Goal: Information Seeking & Learning: Learn about a topic

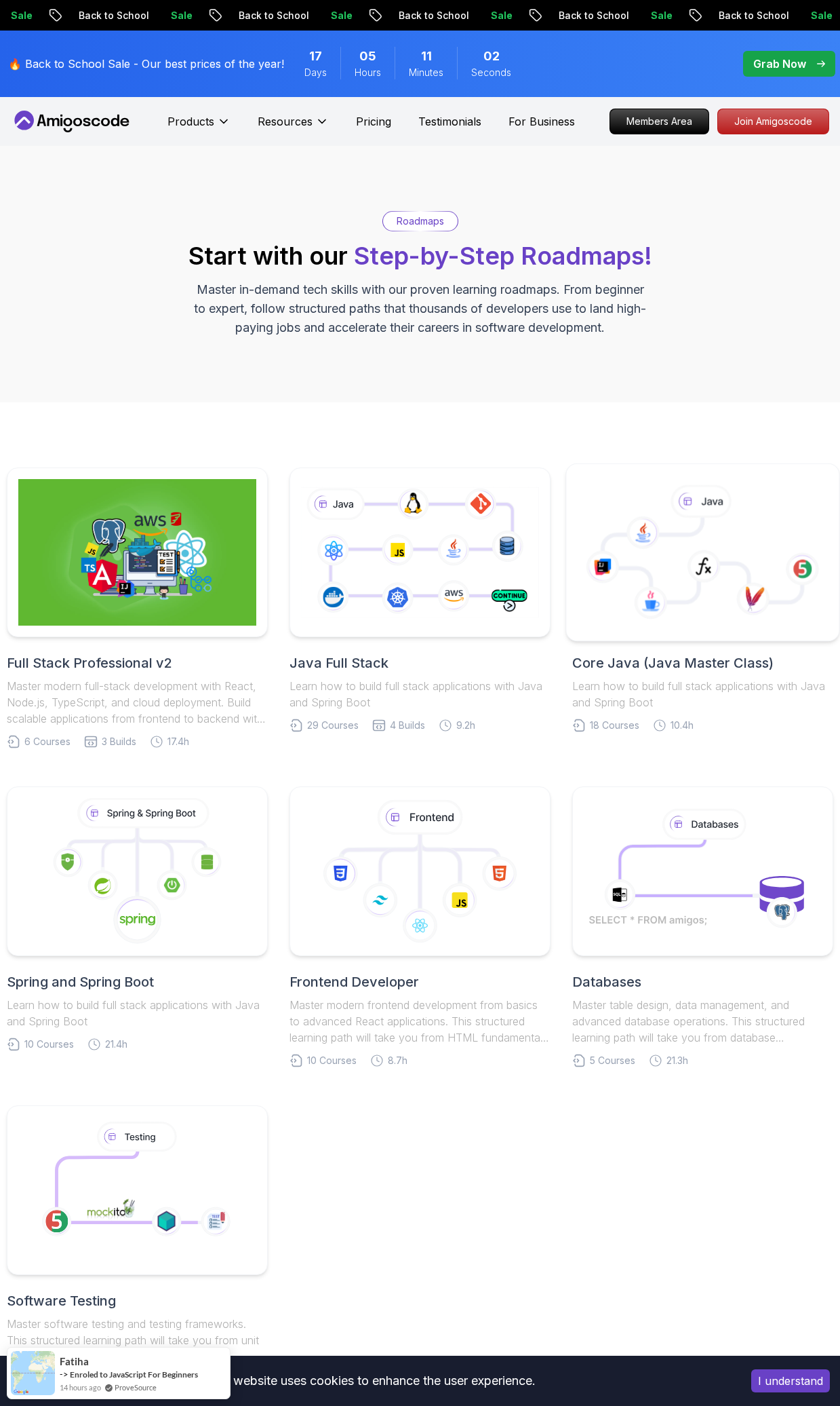
click at [692, 614] on icon at bounding box center [703, 552] width 250 height 154
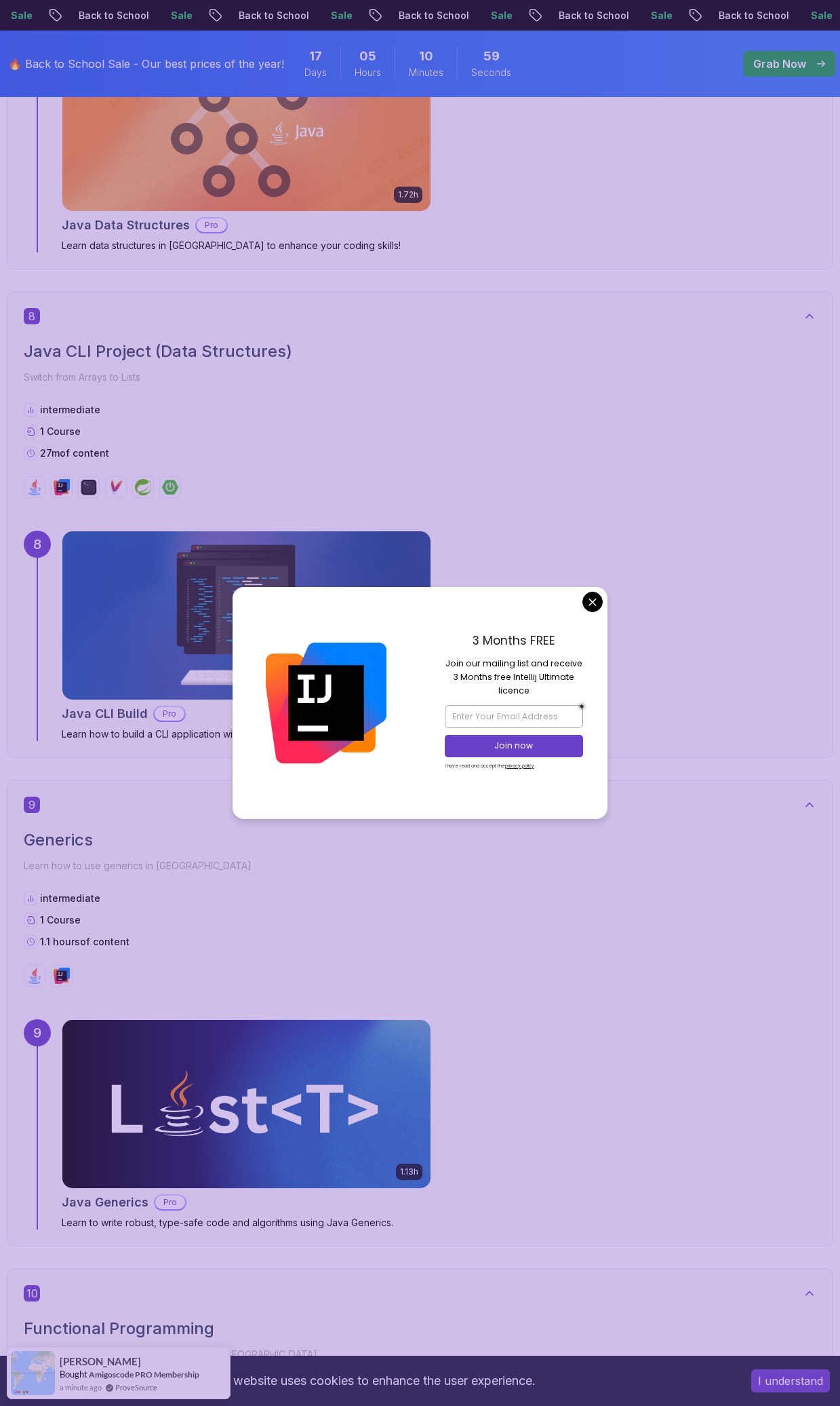
scroll to position [4766, 0]
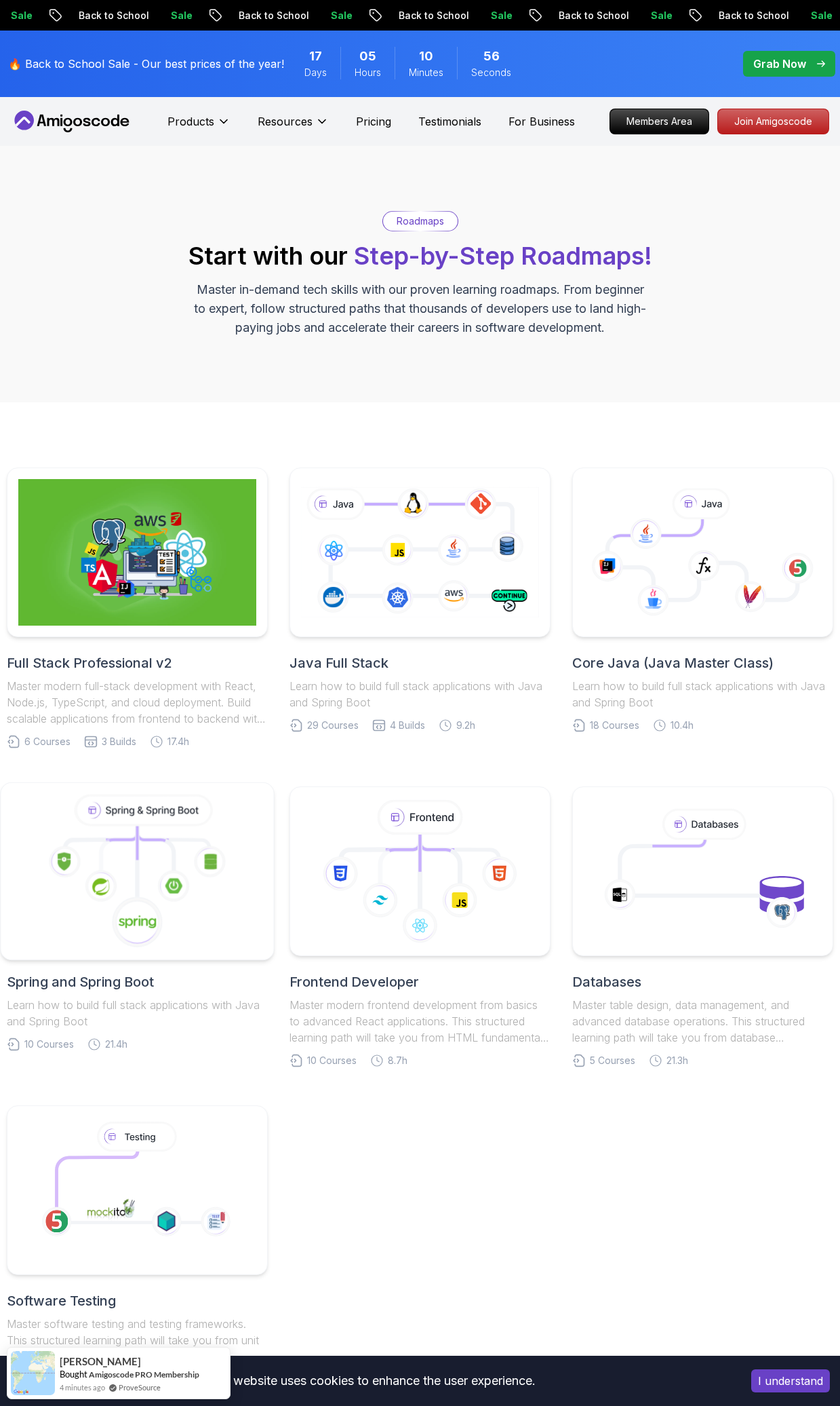
click at [155, 843] on icon at bounding box center [155, 853] width 36 height 39
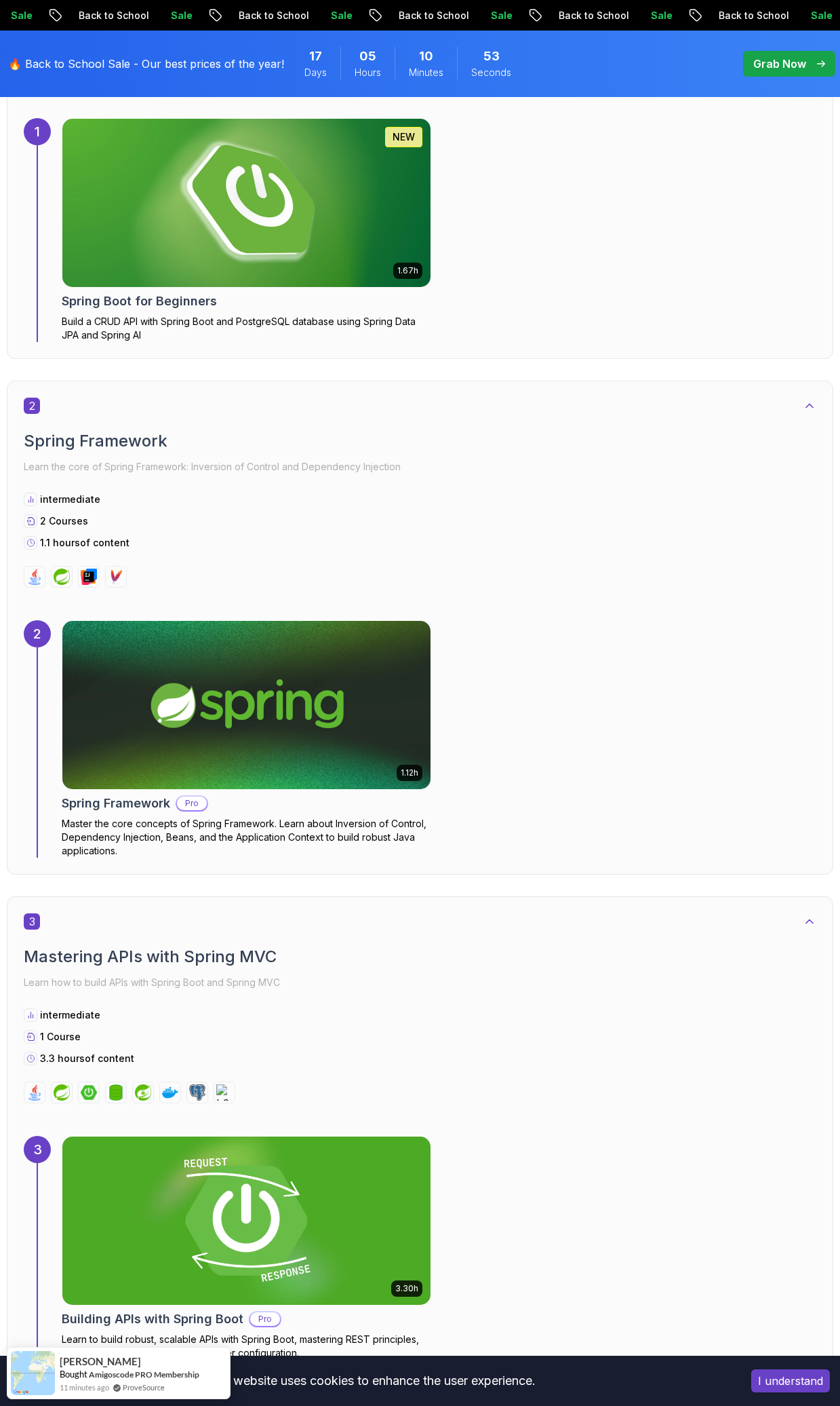
scroll to position [1881, 0]
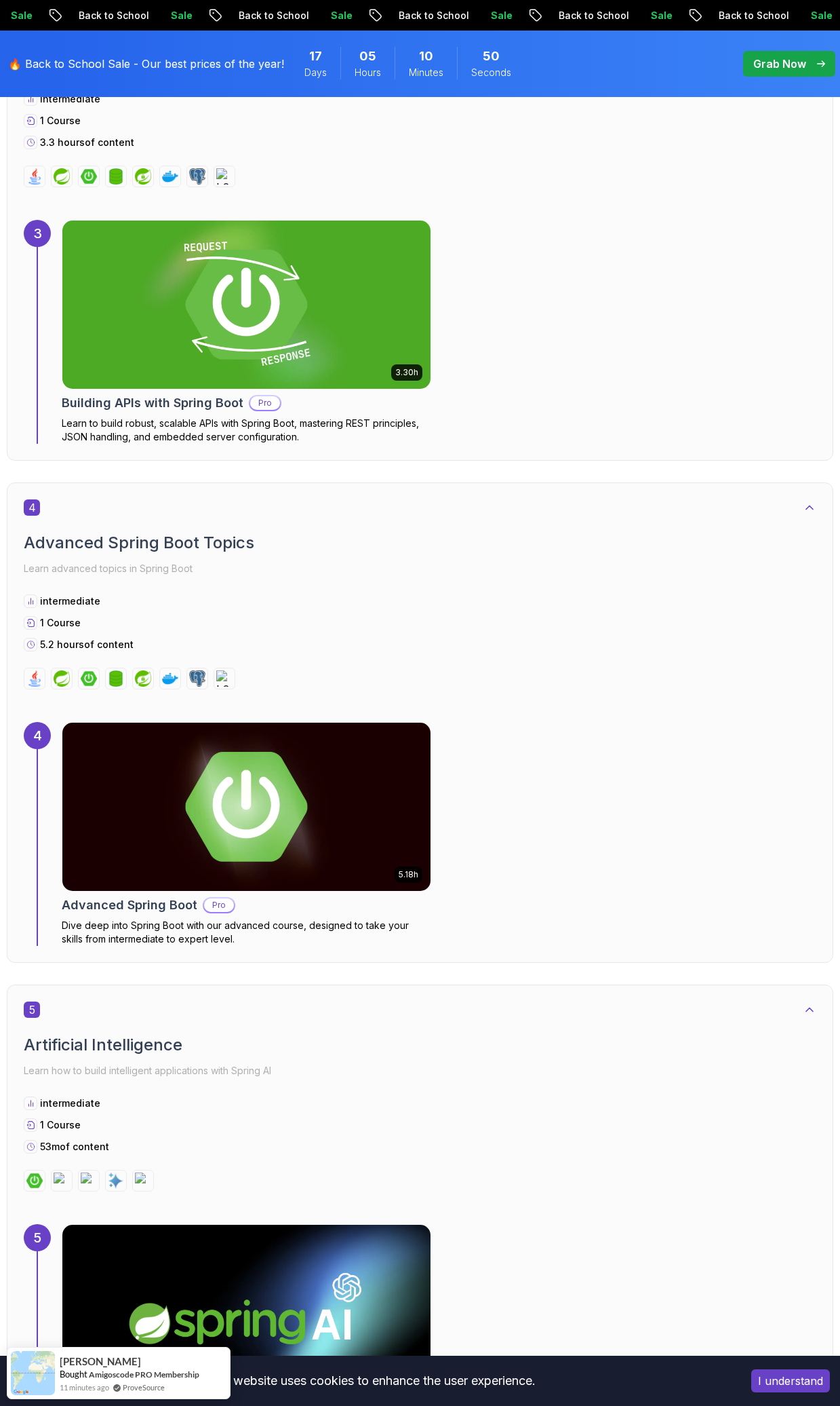
click at [596, 602] on body "Sale Back to School Sale Back to School Sale Back to School Sale Back to School…" at bounding box center [420, 1334] width 840 height 6432
